Goal: Task Accomplishment & Management: Use online tool/utility

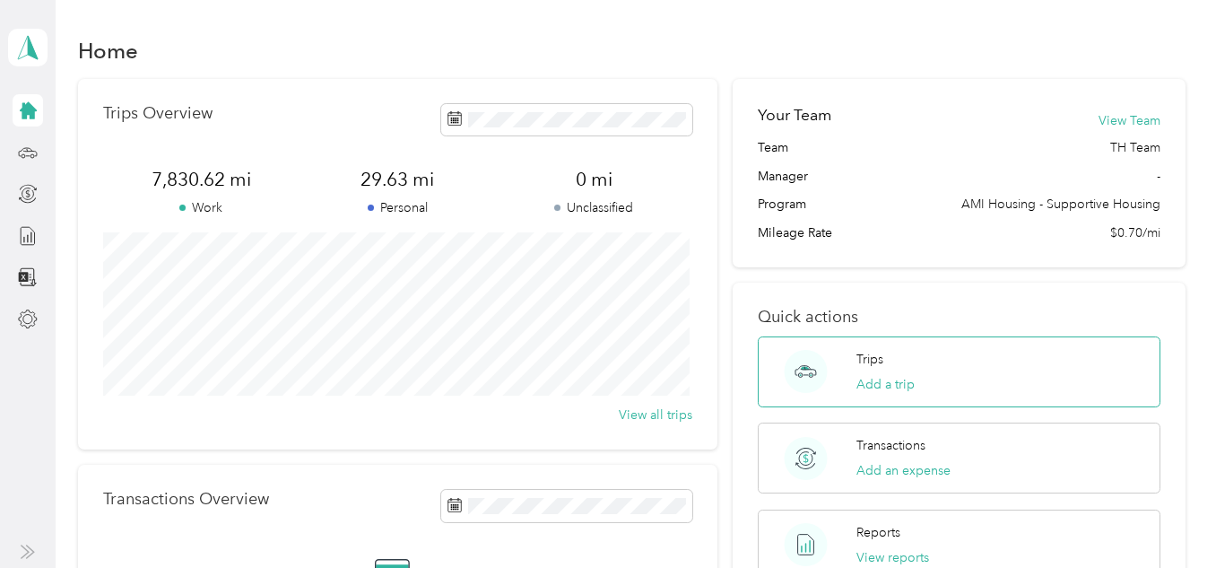
click at [950, 374] on div "Trips Add a trip" at bounding box center [959, 371] width 402 height 71
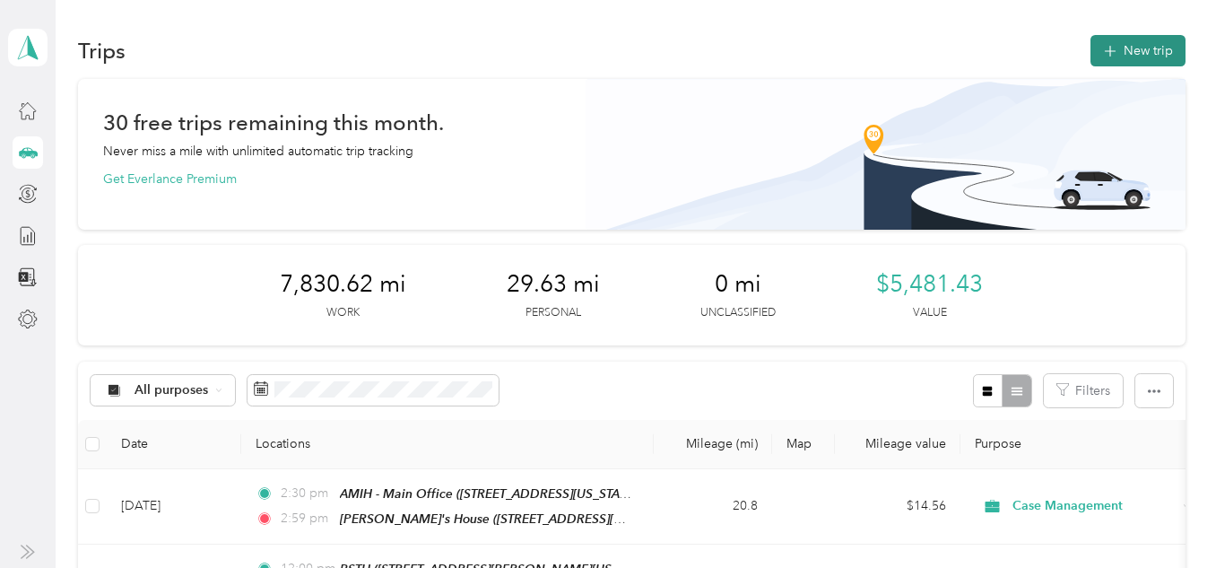
click at [1154, 47] on button "New trip" at bounding box center [1138, 50] width 95 height 31
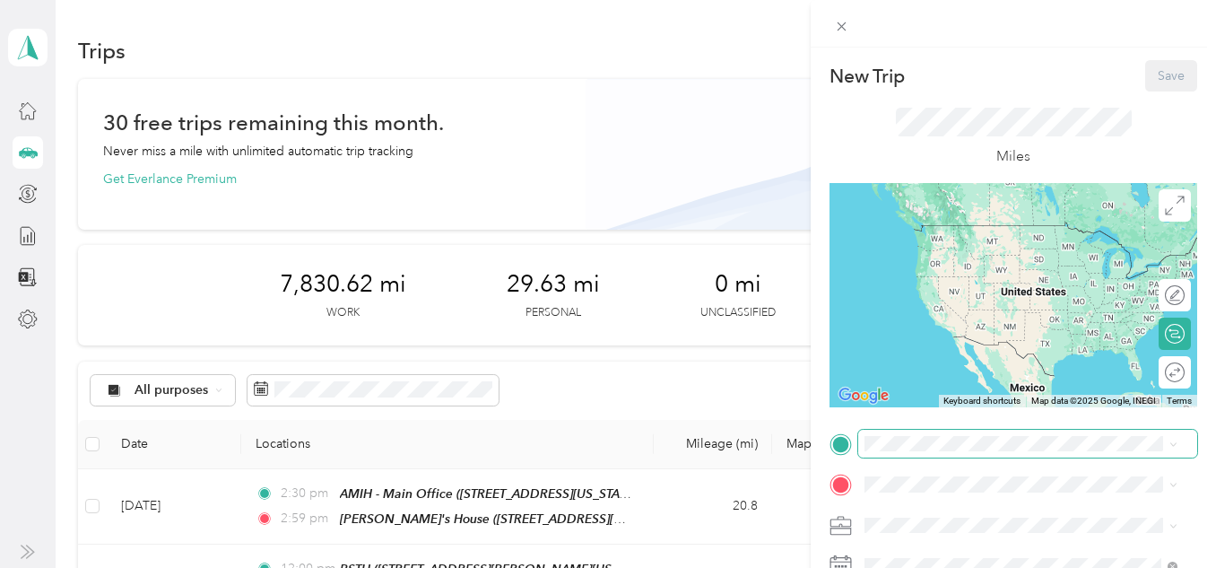
click at [925, 451] on span at bounding box center [1027, 444] width 339 height 29
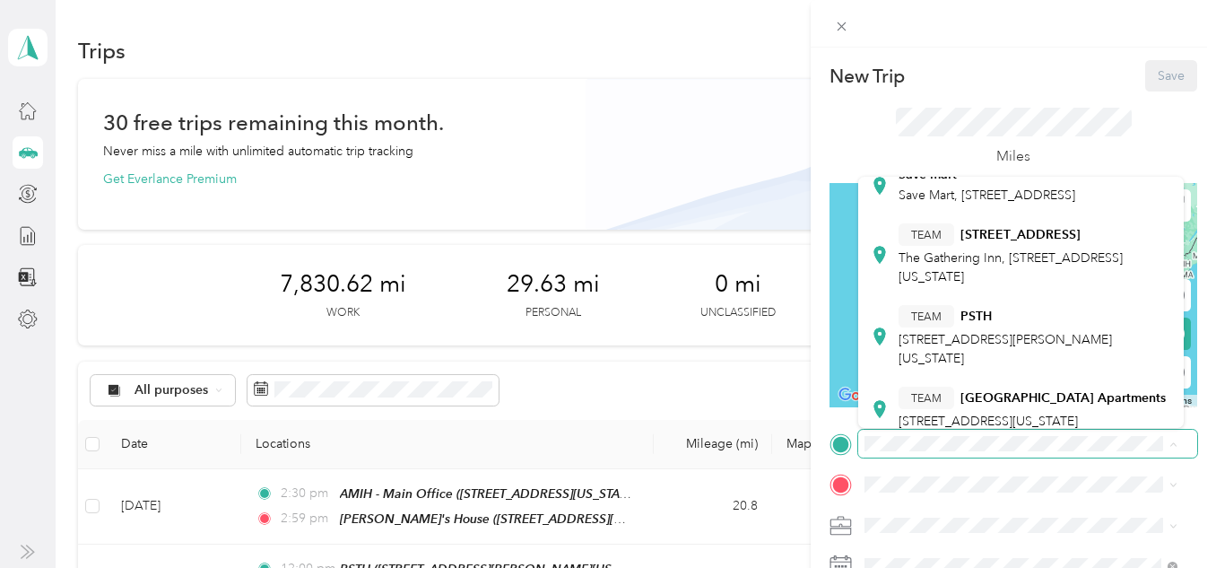
scroll to position [615, 0]
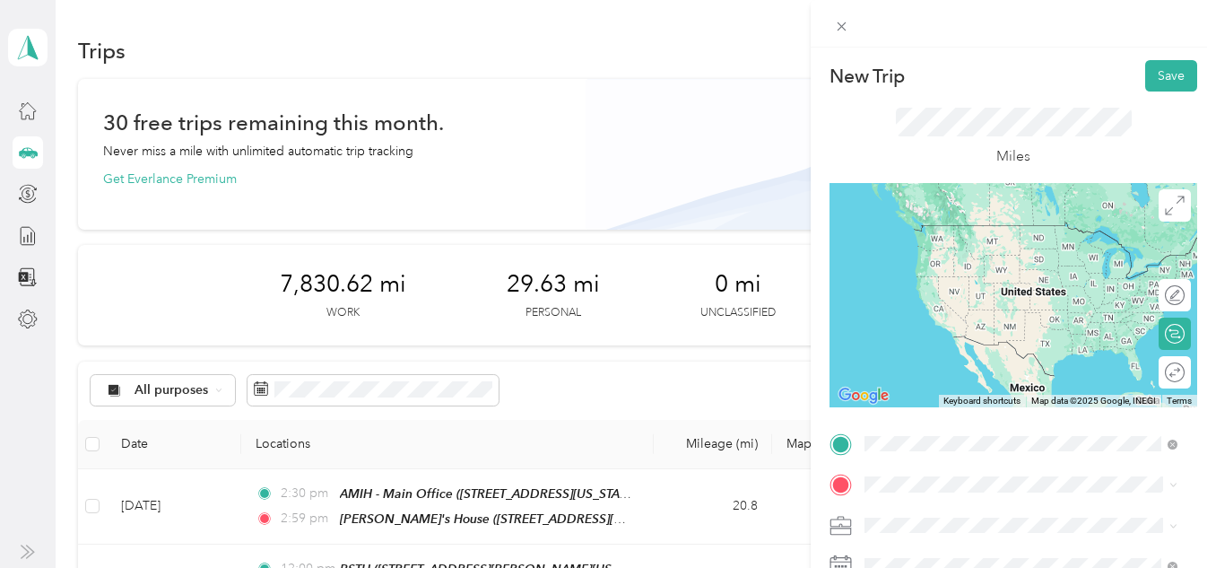
click at [978, 278] on span "[STREET_ADDRESS][PERSON_NAME][US_STATE]" at bounding box center [1005, 267] width 213 height 34
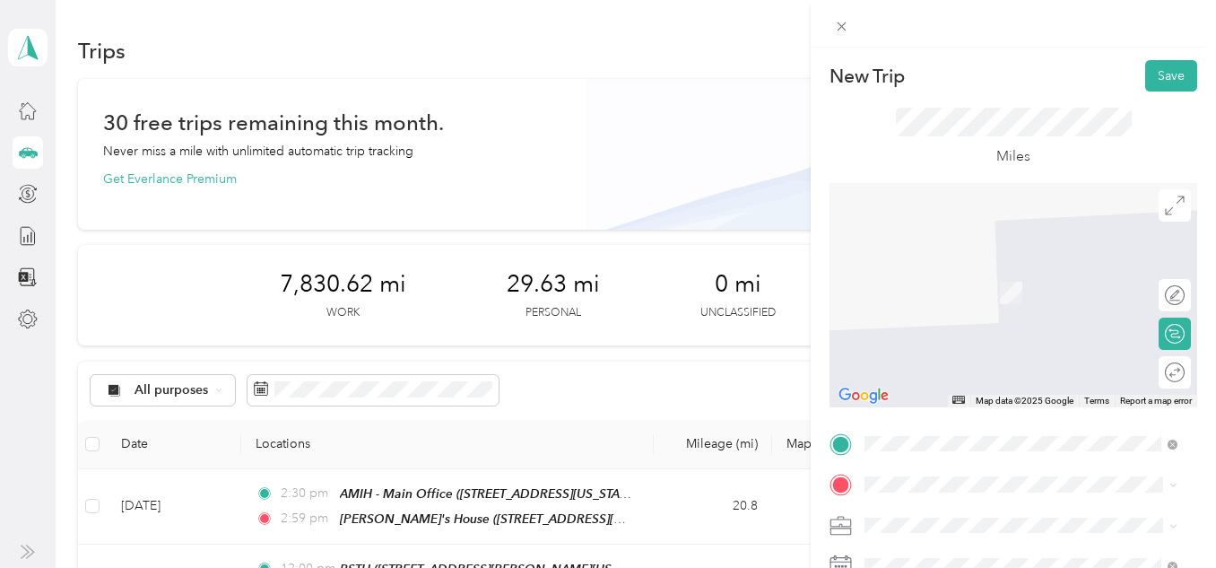
click at [1027, 304] on span "[STREET_ADDRESS][US_STATE]" at bounding box center [988, 296] width 179 height 15
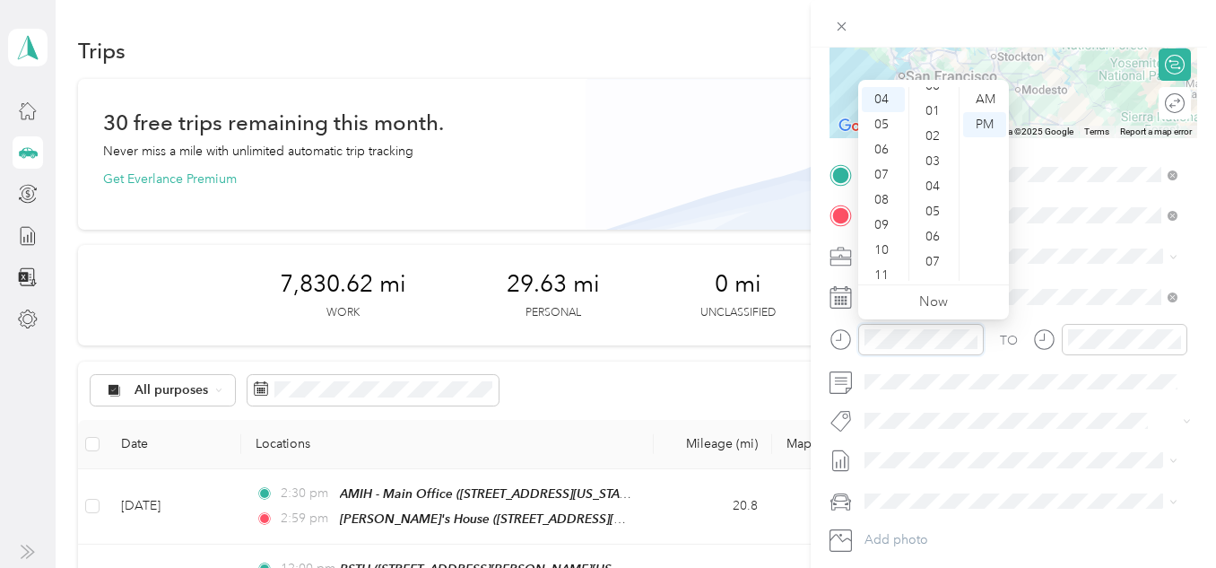
scroll to position [0, 0]
click at [934, 104] on div "00" at bounding box center [934, 99] width 43 height 25
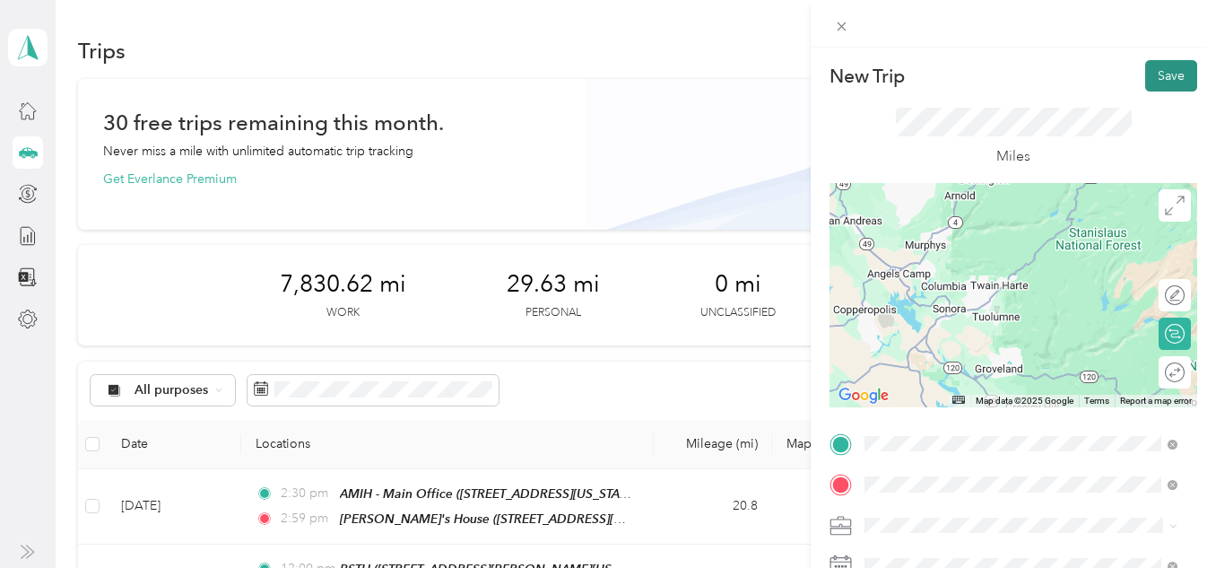
click at [1156, 74] on button "Save" at bounding box center [1171, 75] width 52 height 31
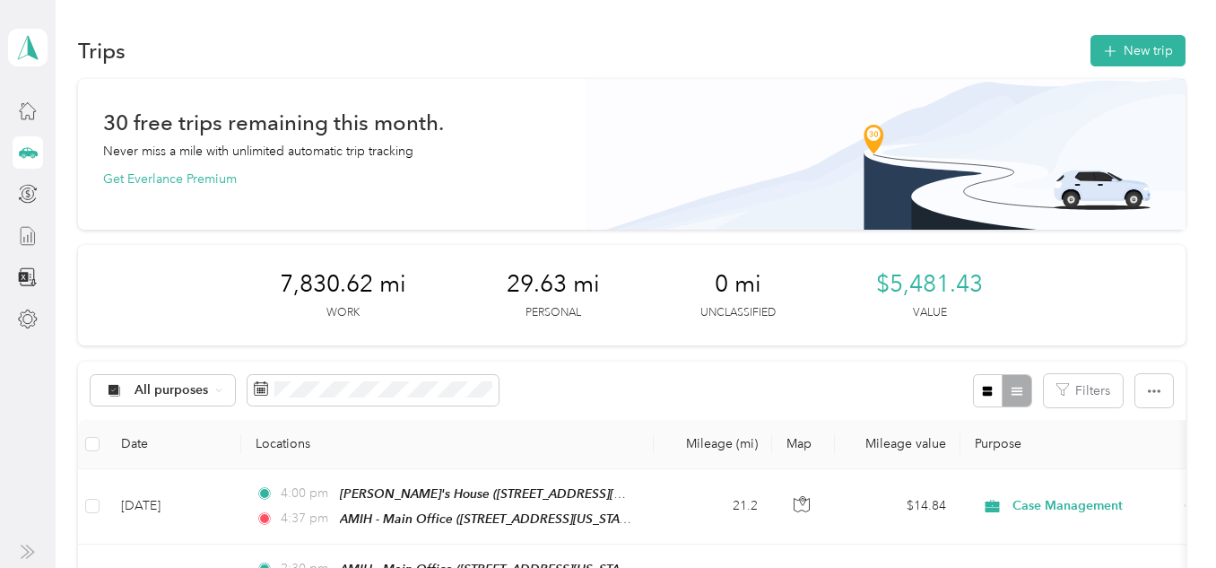
click at [14, 246] on div at bounding box center [28, 236] width 30 height 32
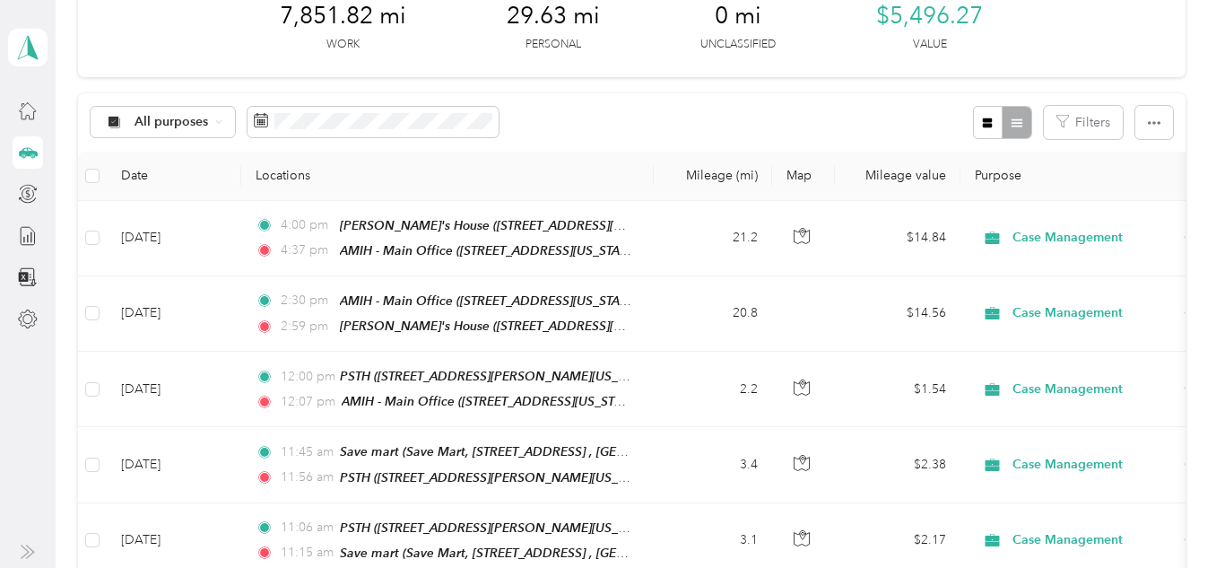
scroll to position [269, 0]
